Goal: Transaction & Acquisition: Purchase product/service

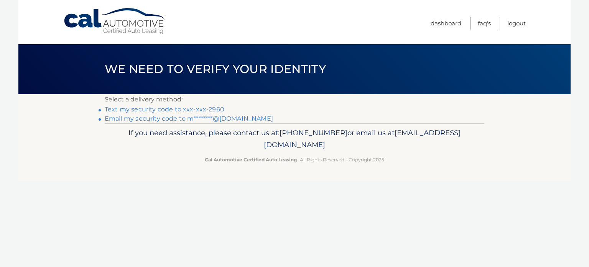
click at [112, 110] on link "Text my security code to xxx-xxx-2960" at bounding box center [165, 109] width 120 height 7
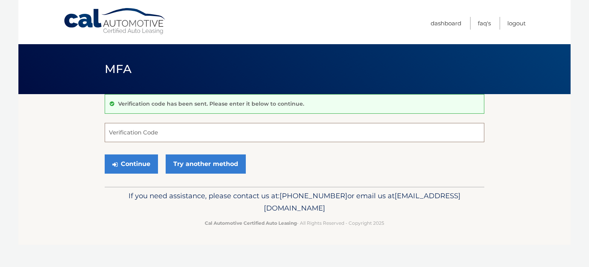
click at [143, 132] on input "Verification Code" at bounding box center [295, 132] width 380 height 19
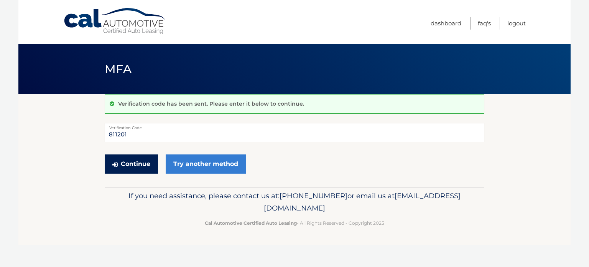
type input "811201"
click at [142, 162] on button "Continue" at bounding box center [131, 163] width 53 height 19
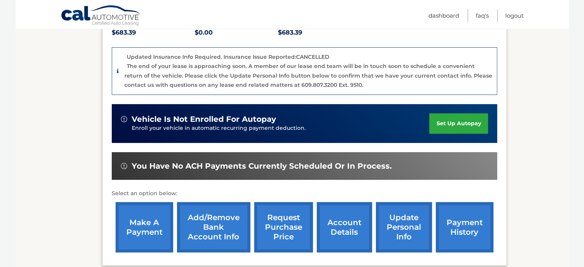
scroll to position [230, 0]
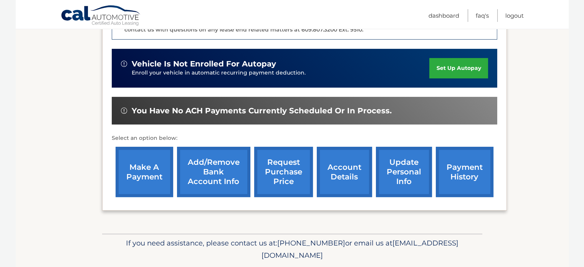
click at [135, 166] on link "make a payment" at bounding box center [145, 172] width 58 height 50
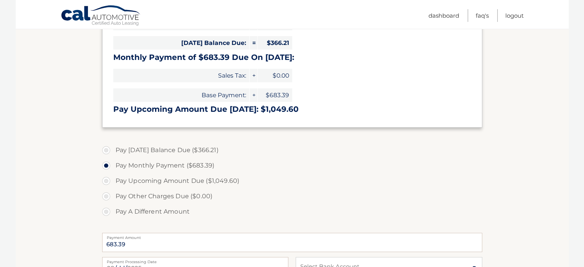
scroll to position [192, 0]
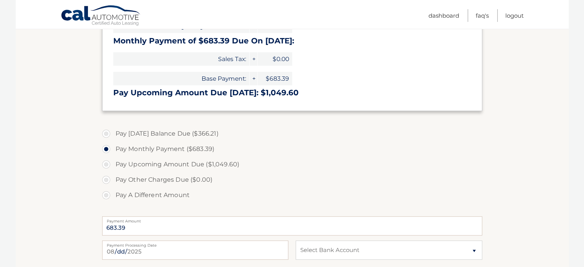
click at [110, 135] on label "Pay Today's Balance Due ($366.21)" at bounding box center [292, 133] width 380 height 15
click at [110, 135] on input "Pay Today's Balance Due ($366.21)" at bounding box center [109, 132] width 8 height 12
radio input "true"
type input "366.21"
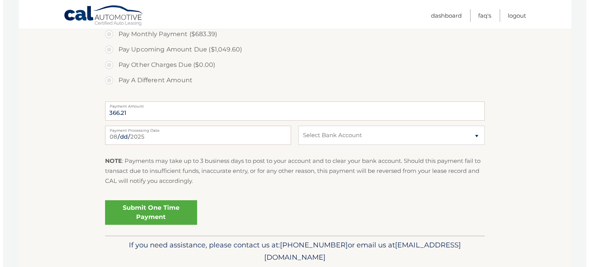
scroll to position [307, 0]
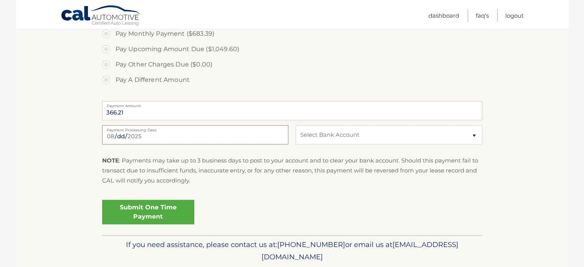
click at [144, 141] on input "2025-08-26" at bounding box center [195, 134] width 186 height 19
type input "2025-08-29"
click at [343, 135] on select "Select Bank Account Checking TD BANK, NA *****2755 Checking JPMORGAN CHASE BANK…" at bounding box center [389, 134] width 186 height 19
select select "ZjhlNzY5ZDMtYjA0Mi00MDg3LTg2MTktNDI2ZDA1Zjc0ZGZk"
click at [296, 125] on select "Select Bank Account Checking TD BANK, NA *****2755 Checking JPMORGAN CHASE BANK…" at bounding box center [389, 134] width 186 height 19
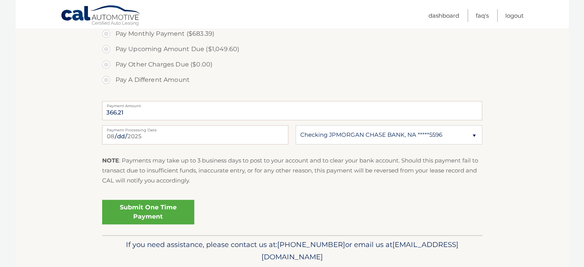
click at [157, 206] on link "Submit One Time Payment" at bounding box center [148, 212] width 92 height 25
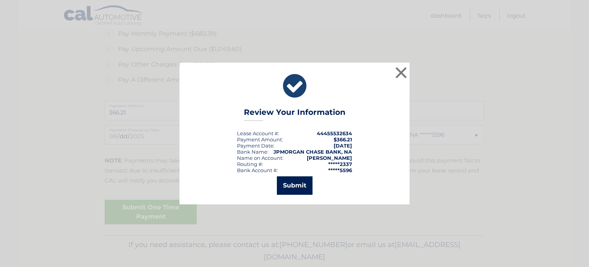
click at [290, 183] on button "Submit" at bounding box center [295, 185] width 36 height 18
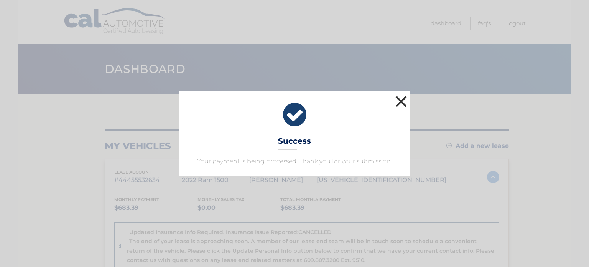
click at [399, 102] on button "×" at bounding box center [401, 101] width 15 height 15
